Goal: Task Accomplishment & Management: Complete application form

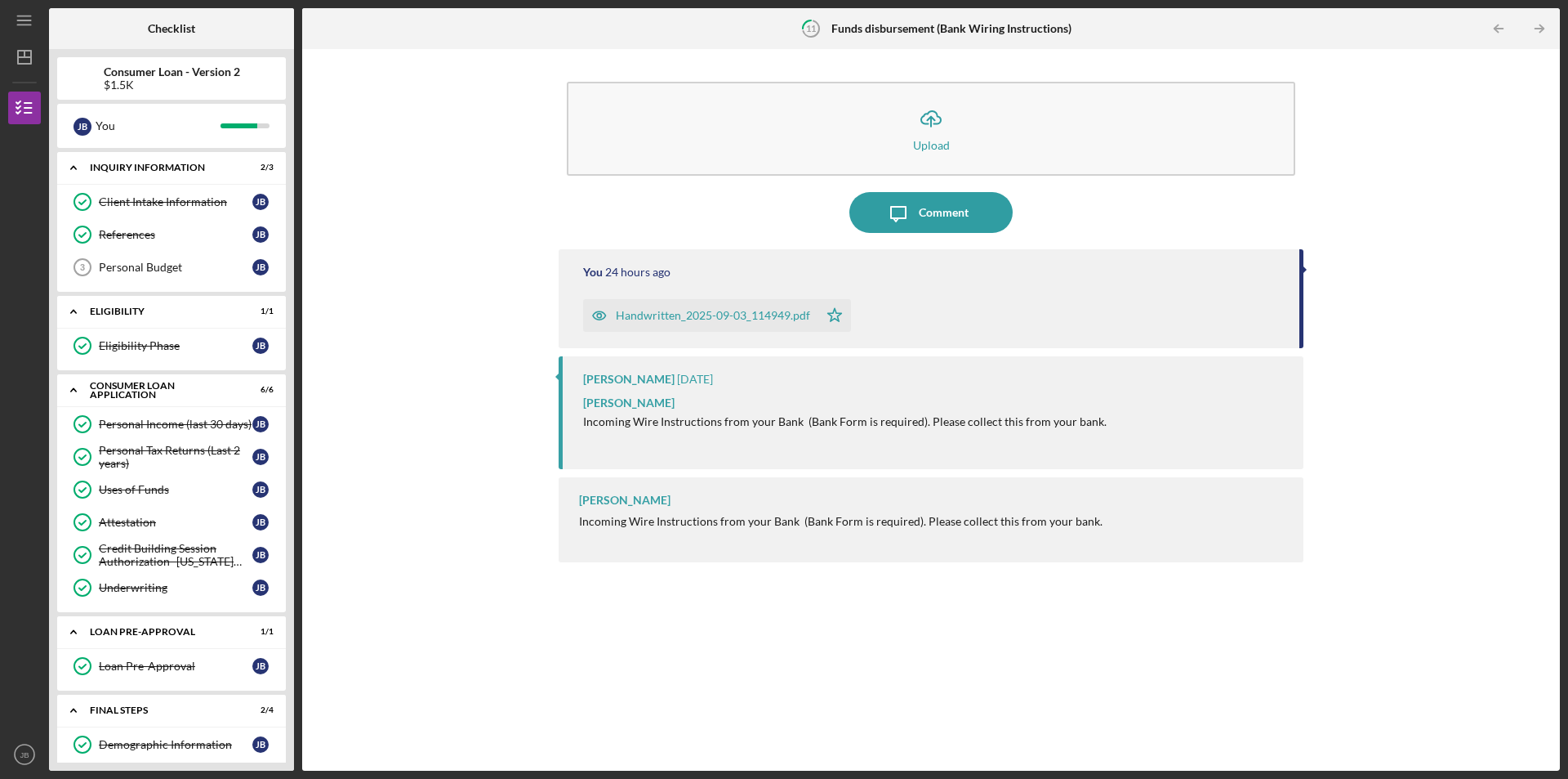
scroll to position [149, 0]
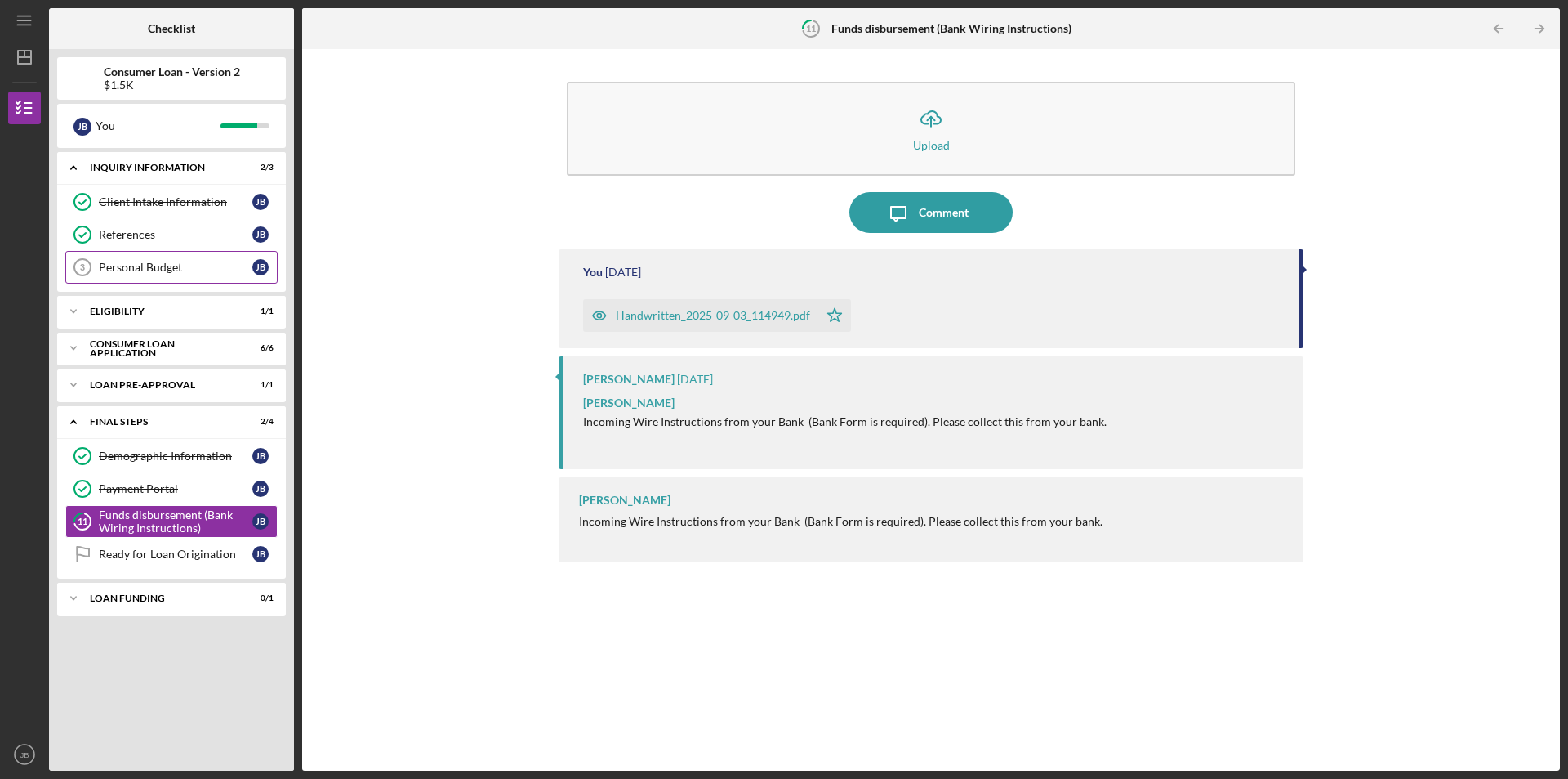
click at [120, 269] on div "Personal Budget" at bounding box center [176, 267] width 154 height 13
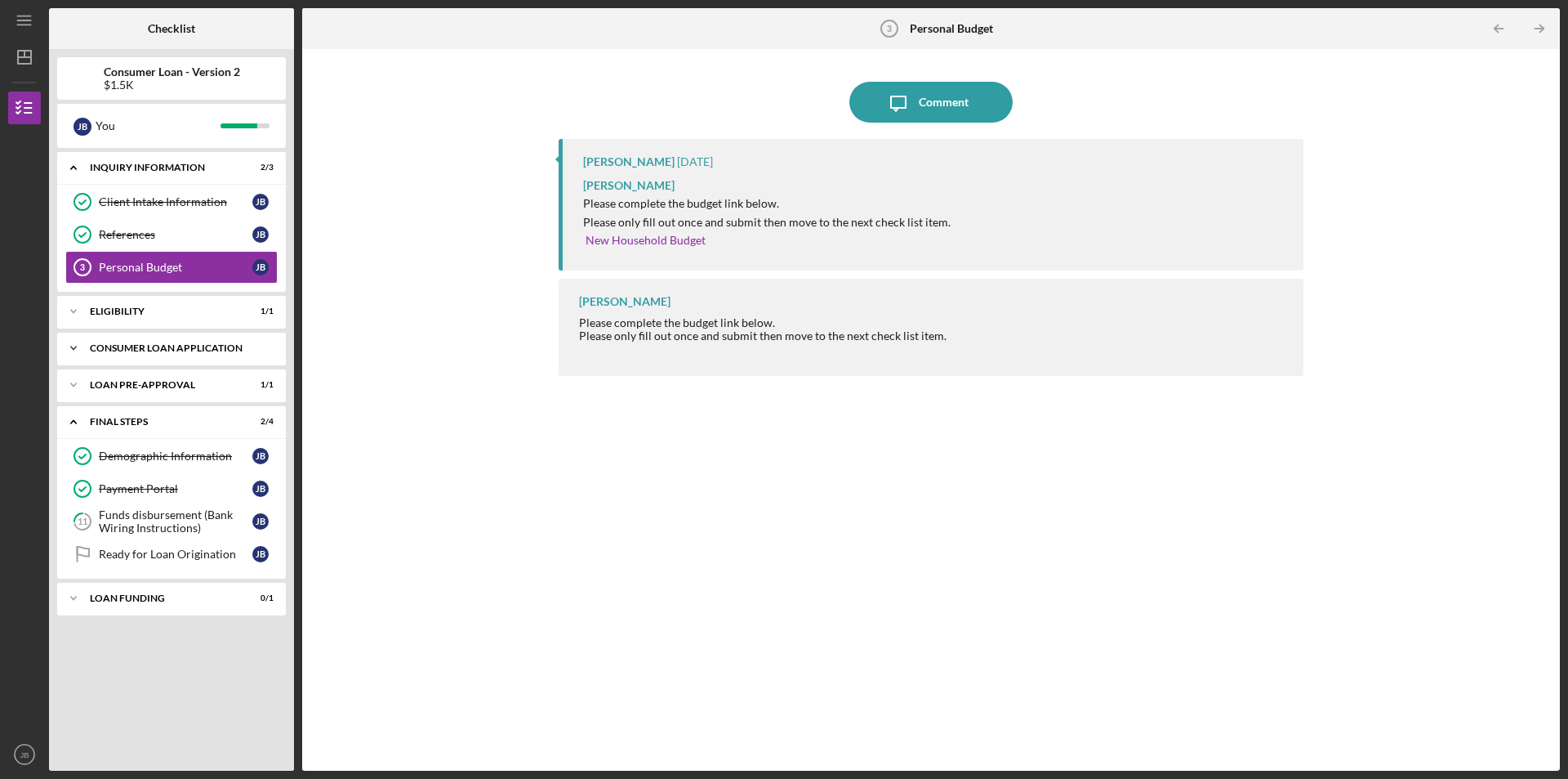
click at [74, 350] on icon "Icon/Expander" at bounding box center [73, 348] width 32 height 32
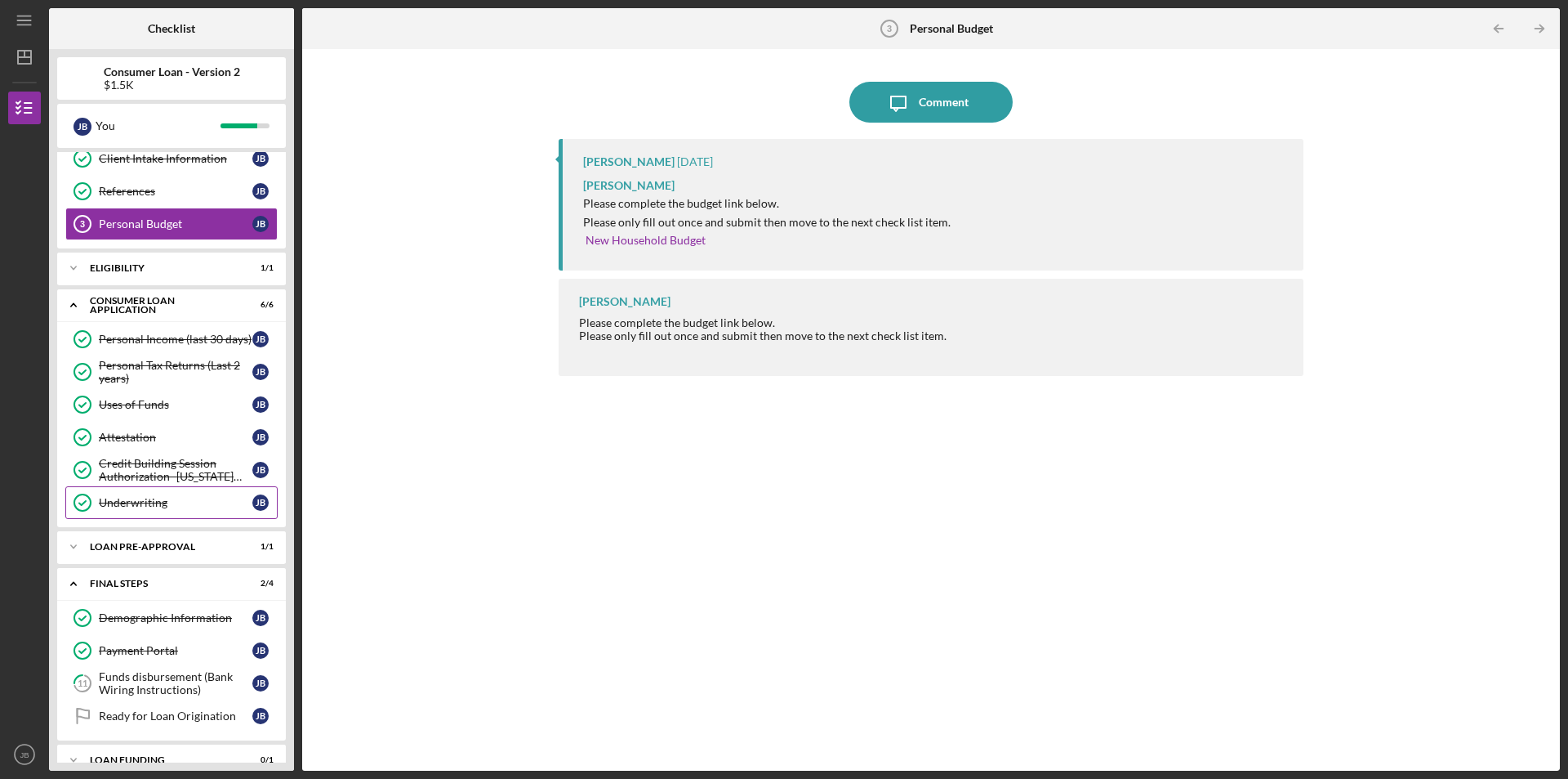
scroll to position [66, 0]
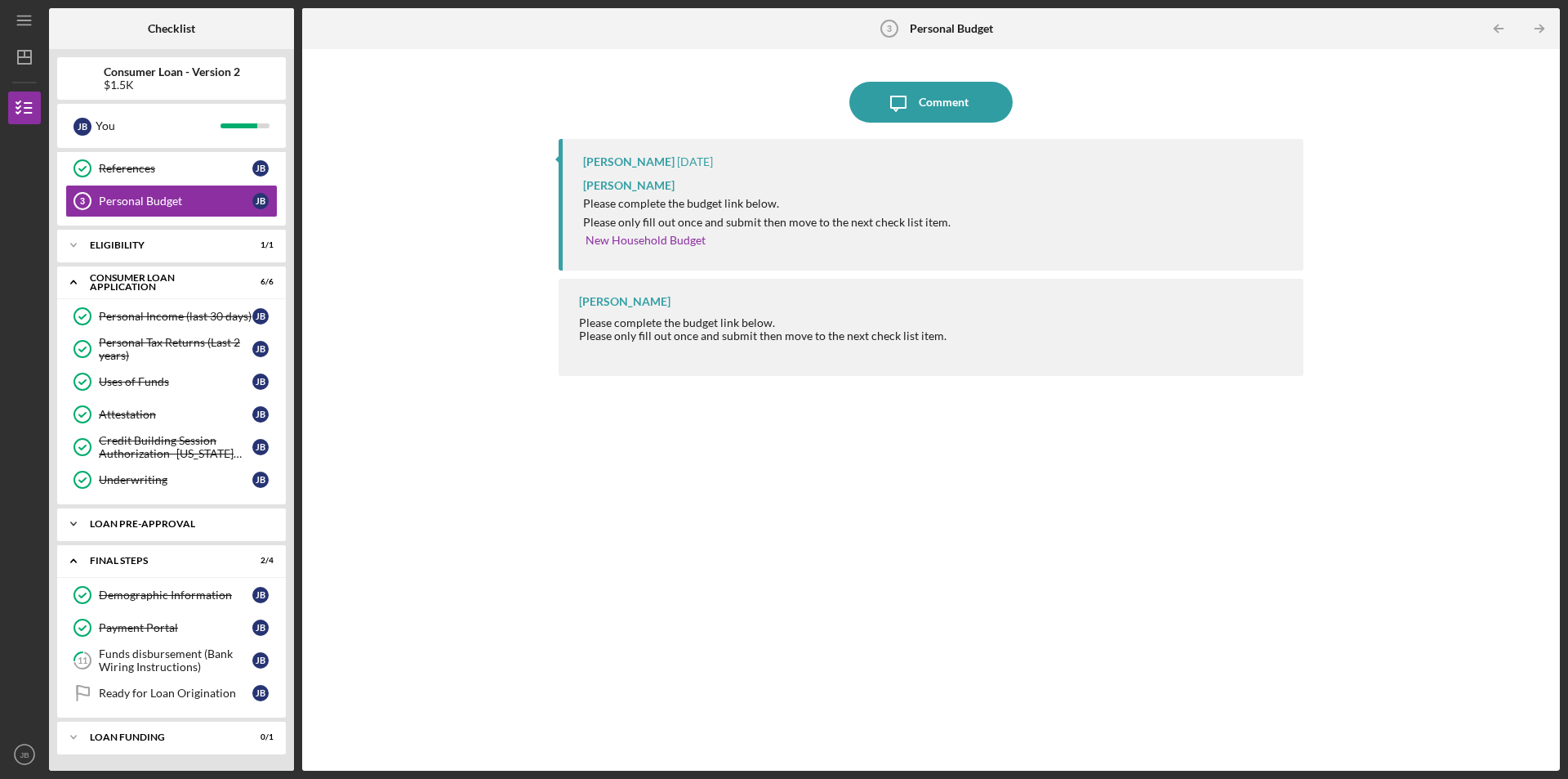
click at [68, 525] on icon "Icon/Expander" at bounding box center [73, 523] width 32 height 32
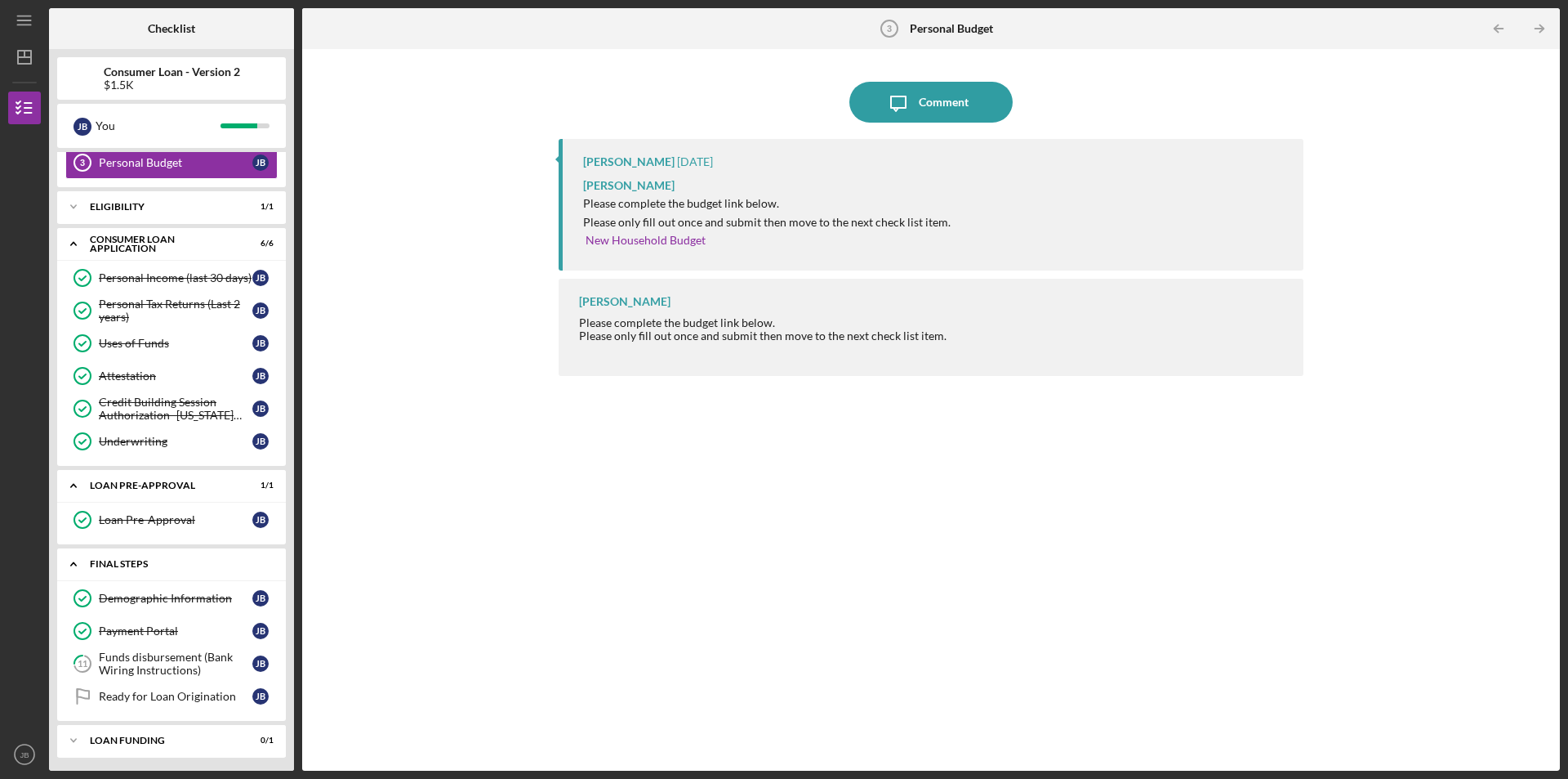
scroll to position [108, 0]
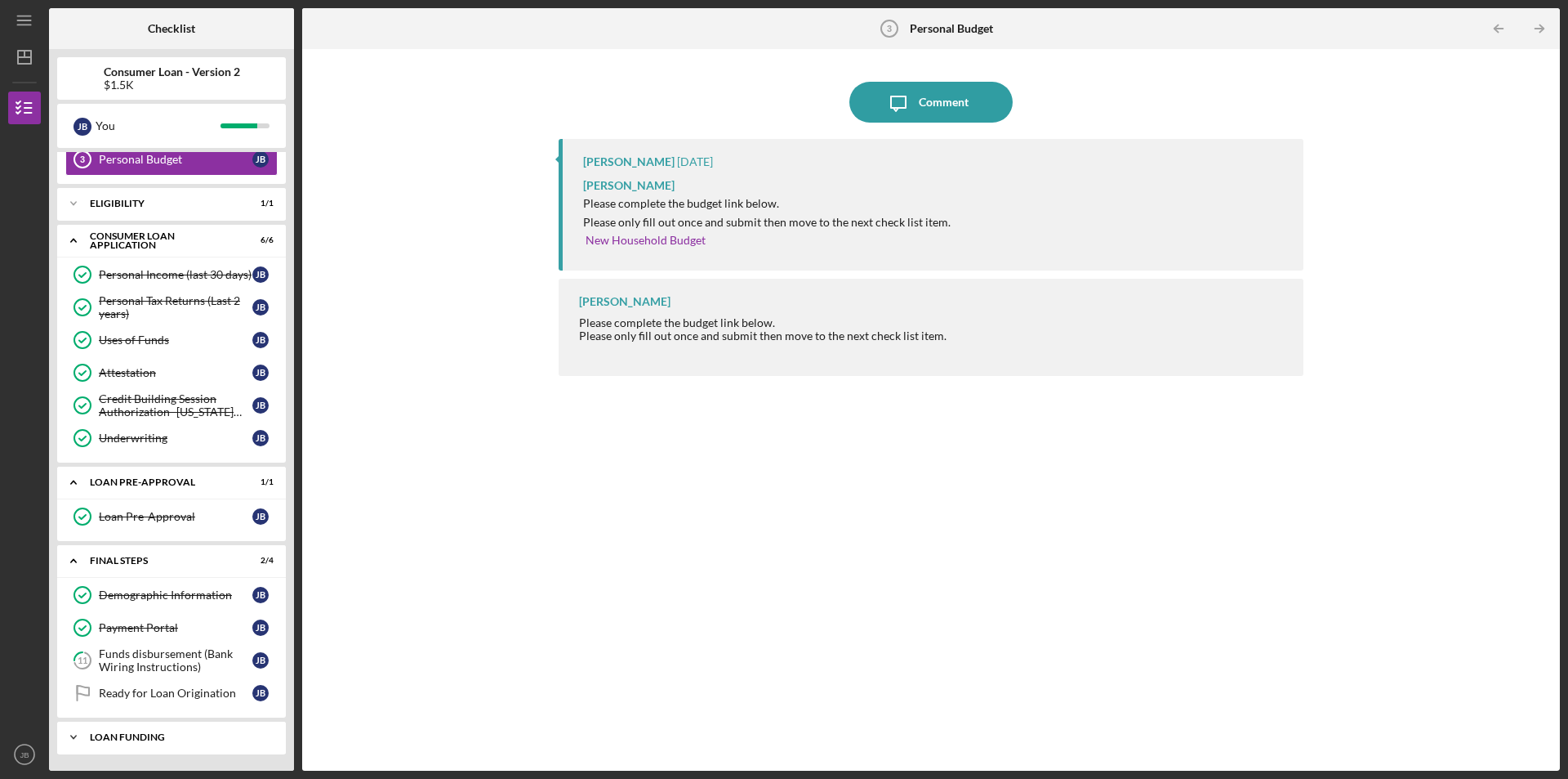
drag, startPoint x: 205, startPoint y: 744, endPoint x: 147, endPoint y: 740, distance: 58.1
click at [147, 740] on div "Icon/Expander Loan Funding 0 / 1" at bounding box center [171, 737] width 229 height 32
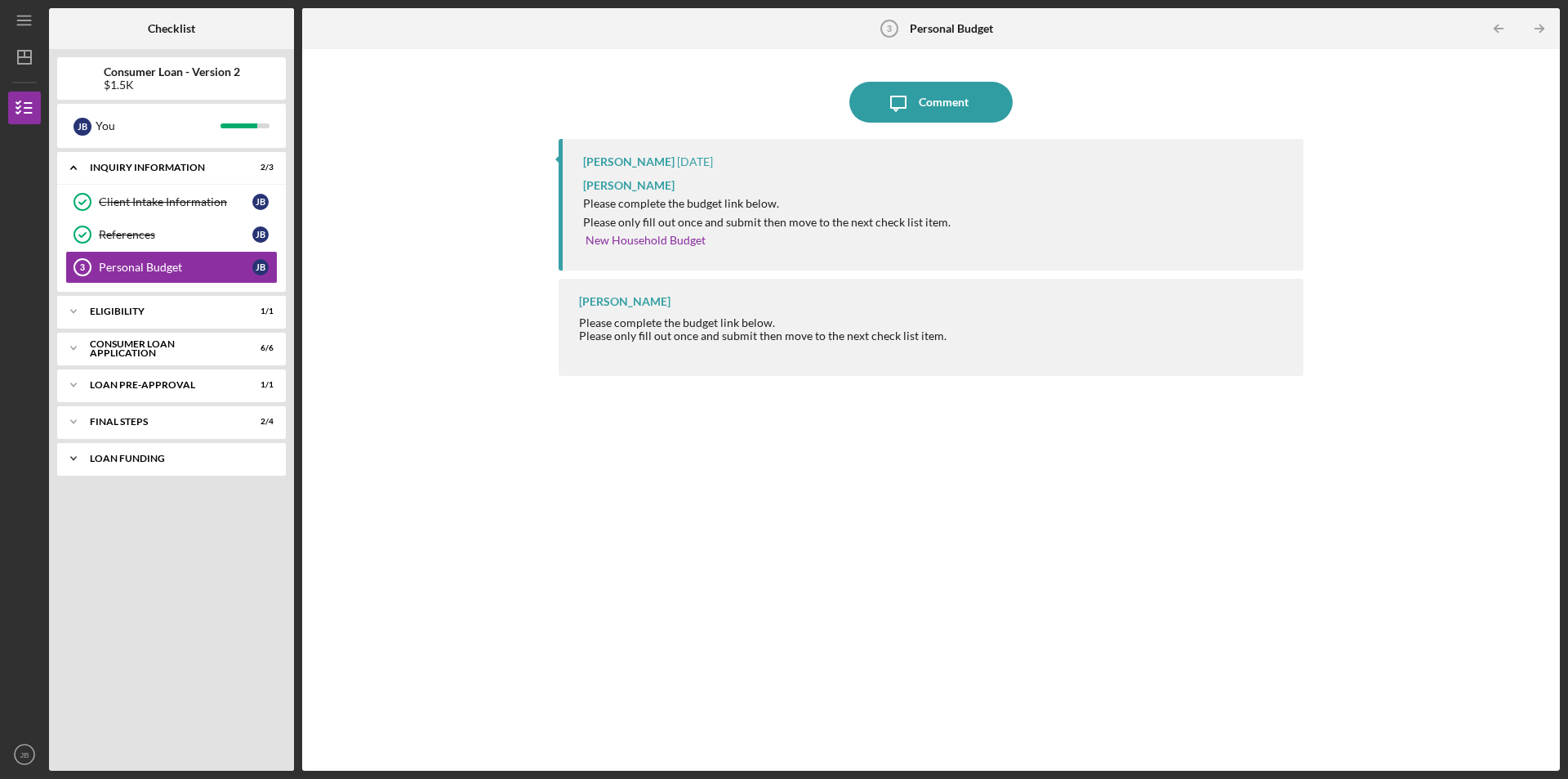
click at [123, 455] on div "Loan Funding" at bounding box center [177, 458] width 176 height 10
click at [119, 434] on div "Icon/Expander FINAL STEPS 2 / 4" at bounding box center [171, 422] width 229 height 32
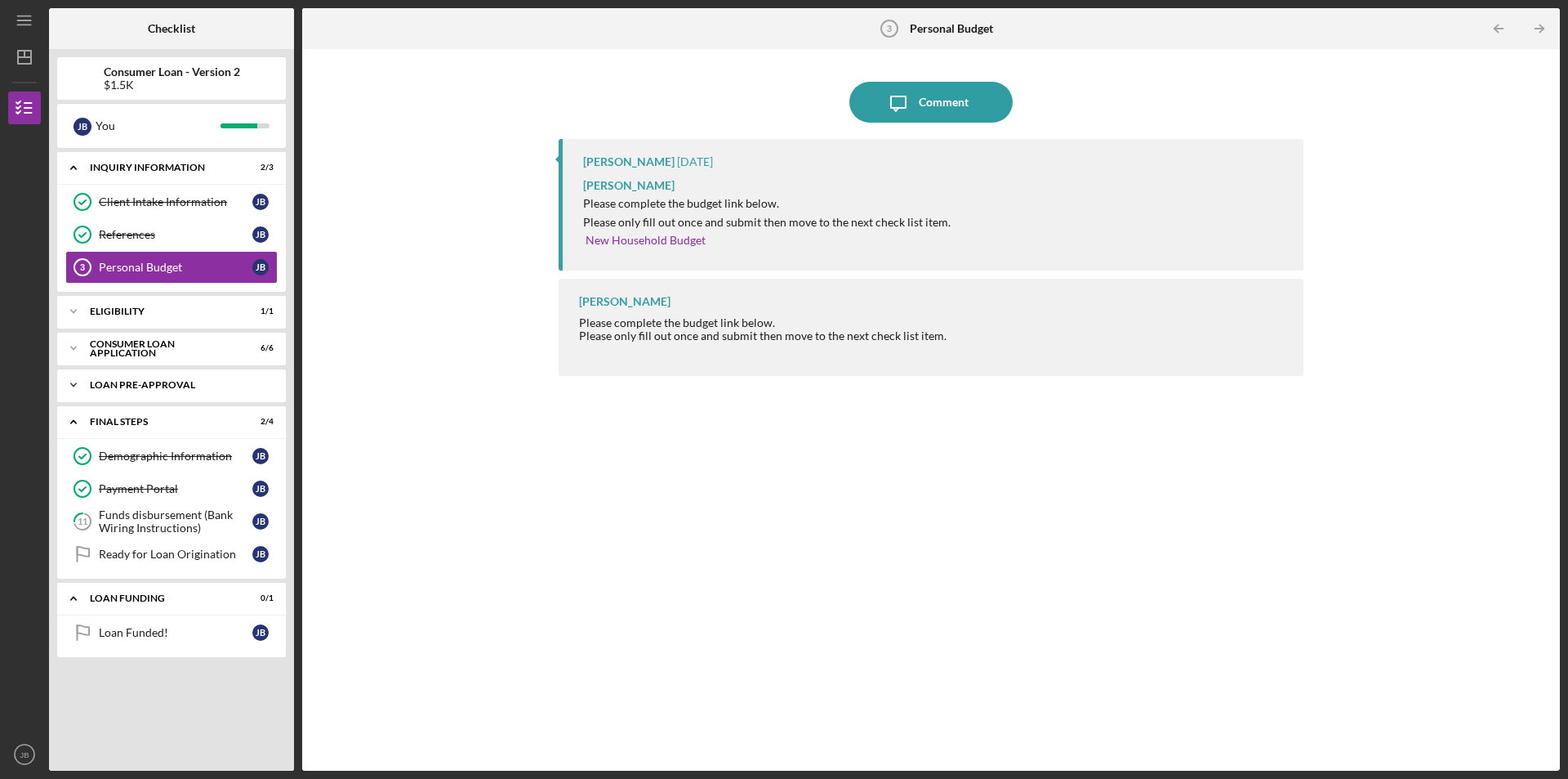
click at [116, 394] on div "Icon/Expander Loan Pre-Approval 1 / 1" at bounding box center [171, 385] width 229 height 32
